Goal: Transaction & Acquisition: Purchase product/service

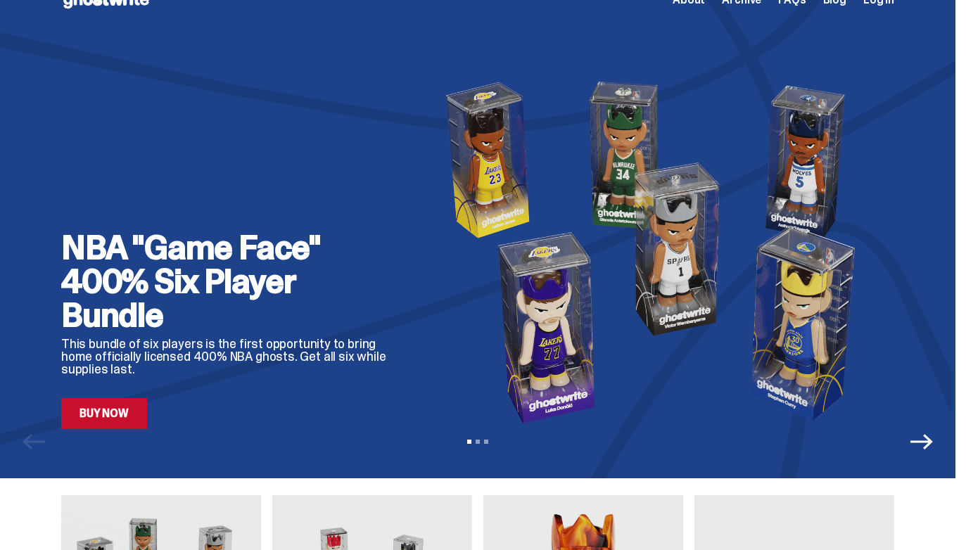
scroll to position [29, 0]
click at [130, 435] on div "View slide 1 View slide 2 View slide 3" at bounding box center [478, 441] width 956 height 23
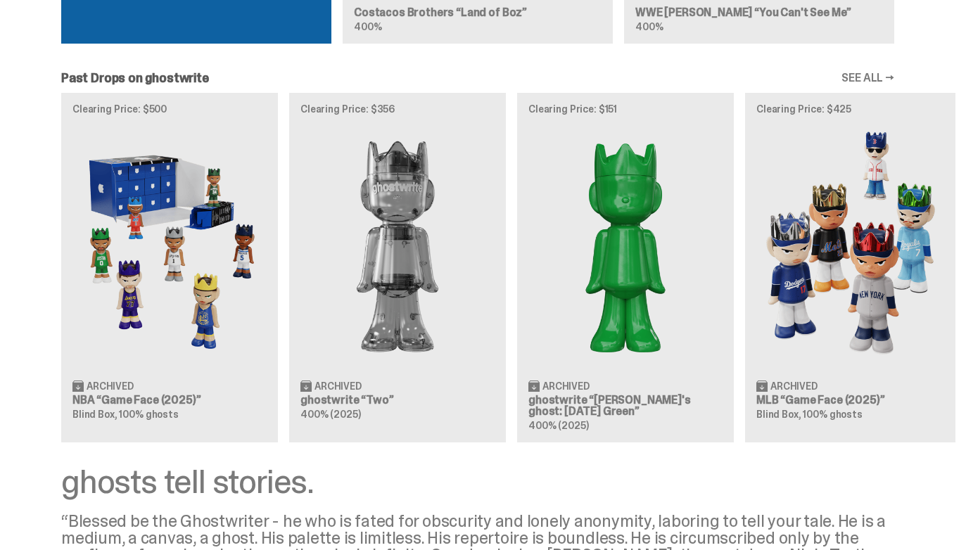
scroll to position [1180, 0]
click at [133, 412] on div "Clearing Price: $500 Archived NBA “Game Face (2025)” Blind Box, 100% ghosts Cle…" at bounding box center [478, 266] width 956 height 349
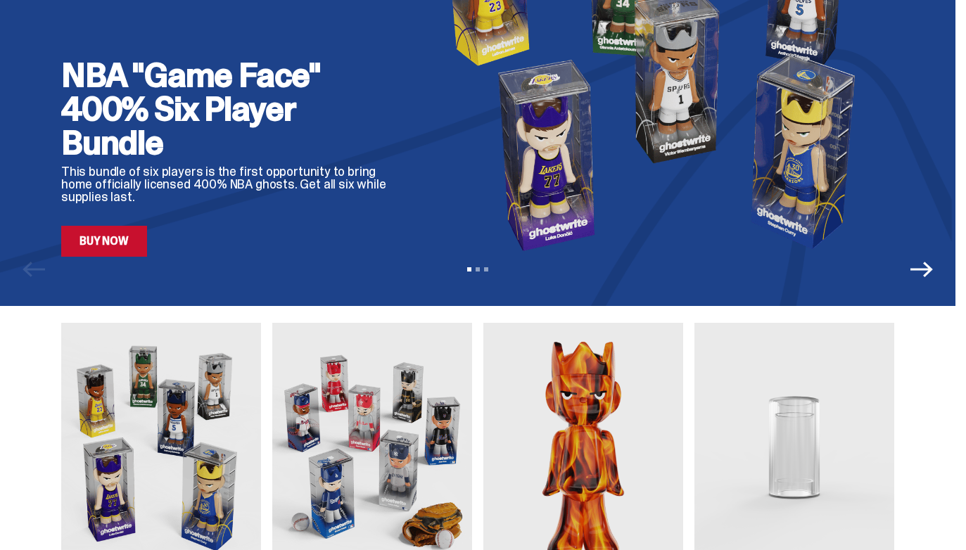
scroll to position [181, 0]
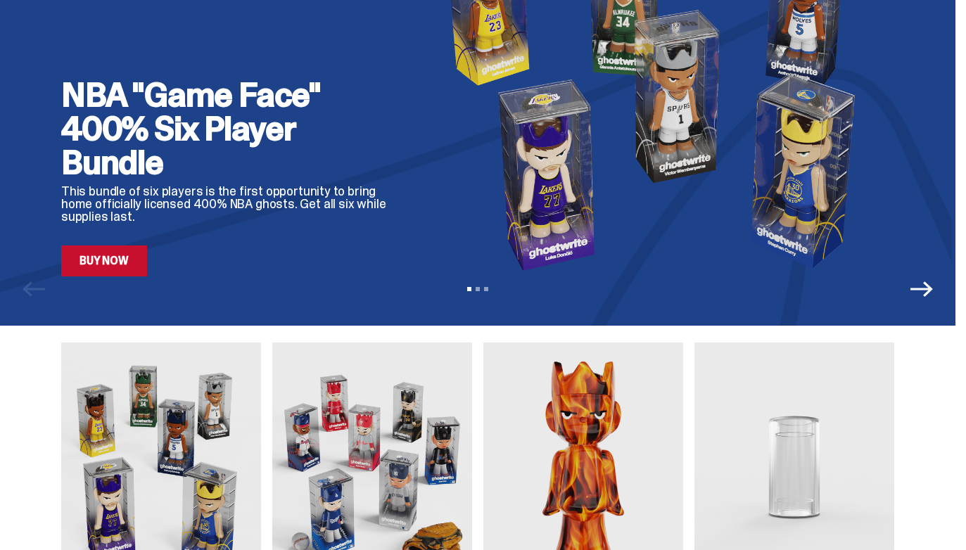
click at [928, 290] on icon "Next" at bounding box center [922, 289] width 23 height 23
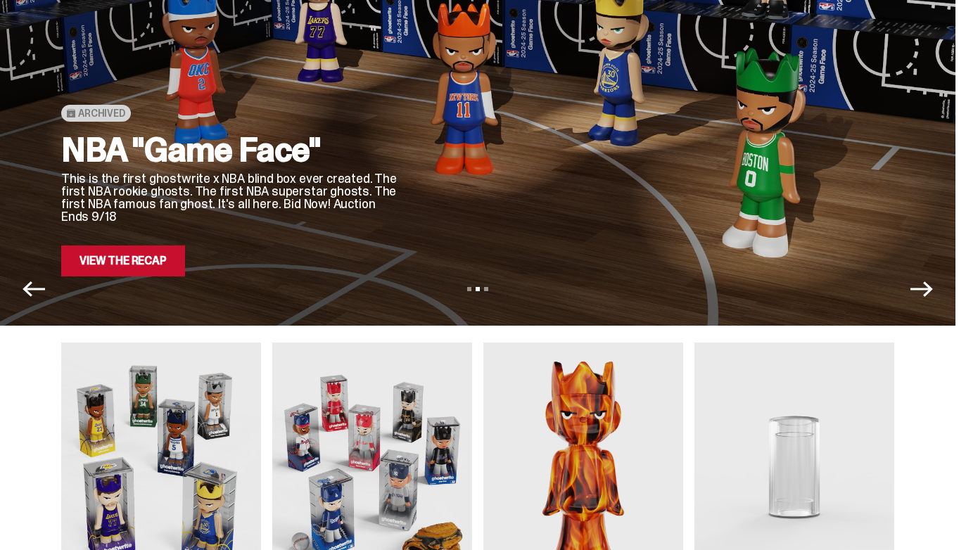
click at [928, 290] on icon "Next" at bounding box center [922, 289] width 23 height 23
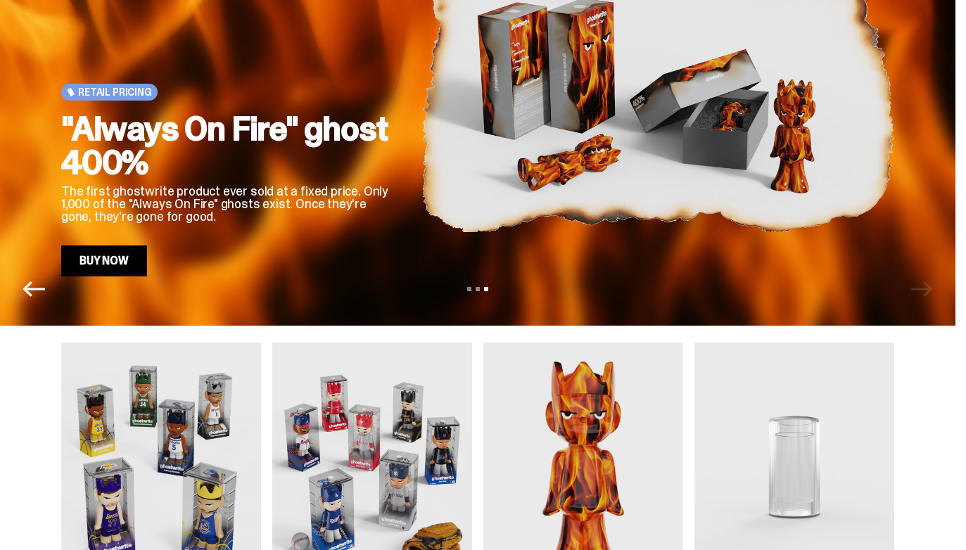
click at [928, 290] on div "View slide 1 View slide 2 View slide 3" at bounding box center [478, 289] width 956 height 23
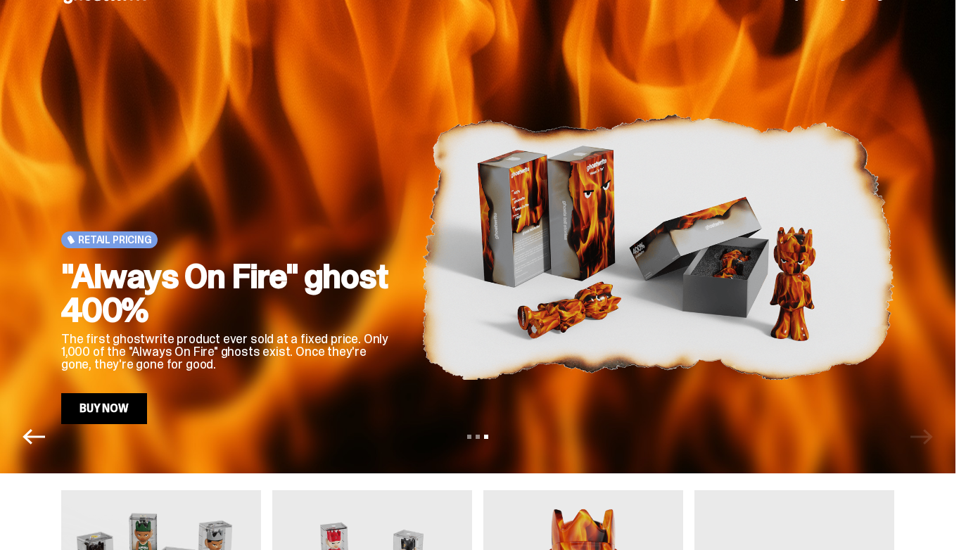
scroll to position [17, 0]
